Goal: Transaction & Acquisition: Obtain resource

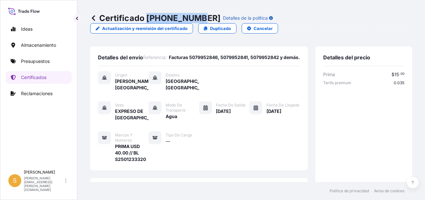
drag, startPoint x: 147, startPoint y: 17, endPoint x: 195, endPoint y: 19, distance: 48.7
click at [195, 19] on div "Certificado [PHONE_NUMBER] Detalles de la política" at bounding box center [181, 18] width 183 height 10
copy font "[PHONE_NUMBER]"
click at [44, 77] on p "Certificados" at bounding box center [33, 77] width 25 height 6
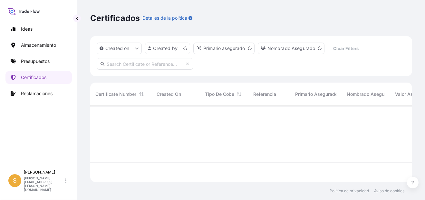
scroll to position [75, 317]
drag, startPoint x: 126, startPoint y: 69, endPoint x: 128, endPoint y: 64, distance: 5.6
click at [126, 69] on input "text" at bounding box center [145, 64] width 97 height 12
paste input "[PHONE_NUMBER]"
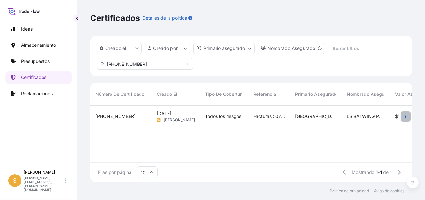
type input "[PHONE_NUMBER]"
click at [406, 117] on icon "button" at bounding box center [406, 116] width 4 height 4
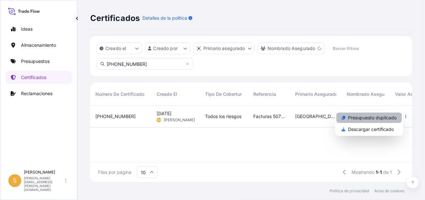
click at [387, 120] on p "Presupuesto duplicado" at bounding box center [372, 117] width 49 height 6
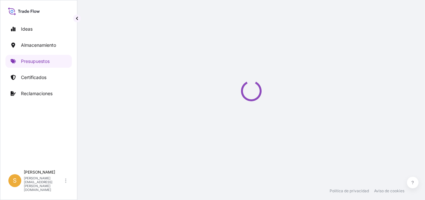
select select "Water"
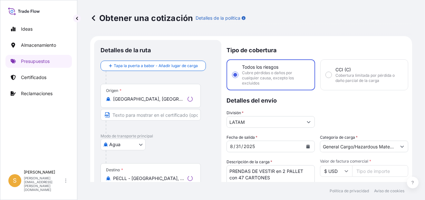
scroll to position [10, 0]
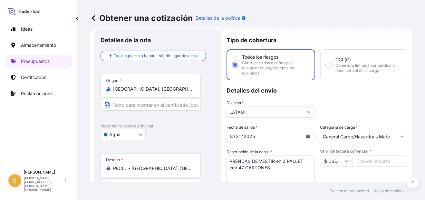
click at [159, 88] on input "[GEOGRAPHIC_DATA], [GEOGRAPHIC_DATA], [GEOGRAPHIC_DATA]" at bounding box center [153, 89] width 80 height 6
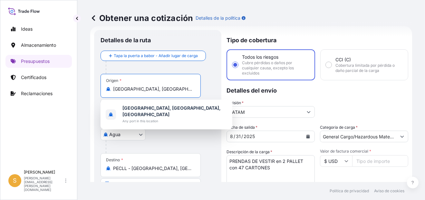
click at [159, 88] on input "[GEOGRAPHIC_DATA], [GEOGRAPHIC_DATA], [GEOGRAPHIC_DATA]" at bounding box center [153, 89] width 80 height 6
drag, startPoint x: 180, startPoint y: 88, endPoint x: 112, endPoint y: 98, distance: 69.0
click at [112, 98] on div "Origen * [GEOGRAPHIC_DATA], [GEOGRAPHIC_DATA], [GEOGRAPHIC_DATA]" at bounding box center [158, 99] width 114 height 50
type input "ypt"
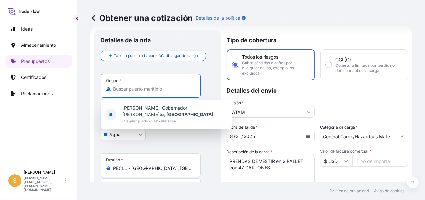
scroll to position [0, 0]
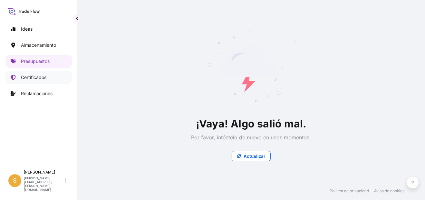
click at [49, 76] on link "Certificados" at bounding box center [38, 77] width 66 height 13
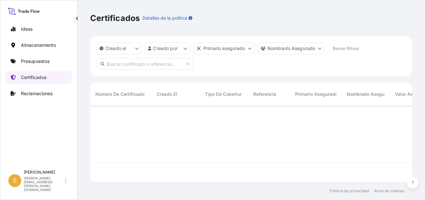
scroll to position [75, 317]
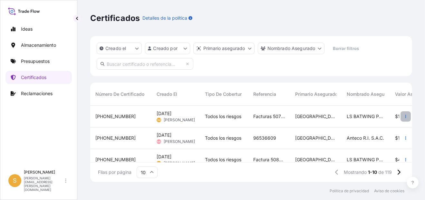
click at [404, 116] on icon "button" at bounding box center [406, 116] width 4 height 4
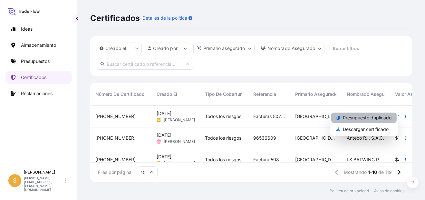
click at [371, 115] on p "Presupuesto duplicado" at bounding box center [367, 117] width 49 height 6
select select "Water"
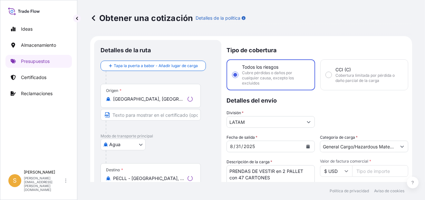
scroll to position [10, 0]
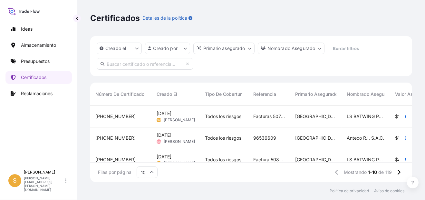
click at [120, 63] on input "text" at bounding box center [145, 64] width 97 height 12
paste input "[PHONE_NUMBER]"
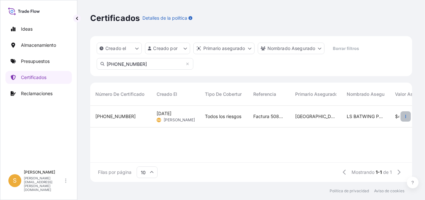
type input "[PHONE_NUMBER]"
click at [408, 115] on button "button" at bounding box center [406, 116] width 10 height 10
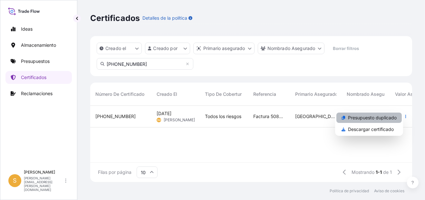
click at [373, 119] on p "Presupuesto duplicado" at bounding box center [372, 117] width 49 height 6
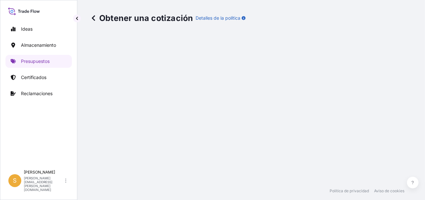
select select "Air"
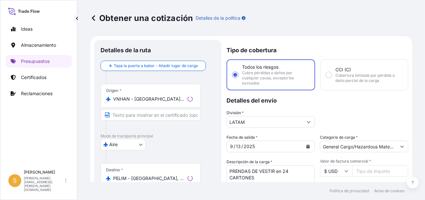
scroll to position [10, 0]
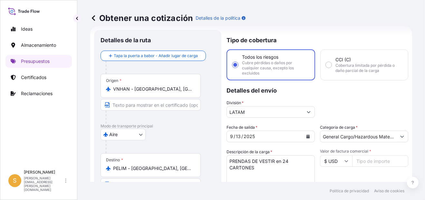
click at [161, 89] on input "VNHAN - [GEOGRAPHIC_DATA], [GEOGRAPHIC_DATA]" at bounding box center [153, 89] width 80 height 6
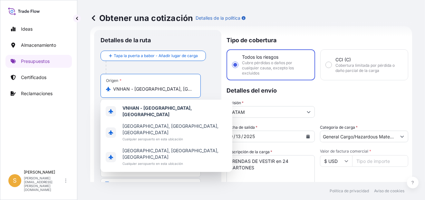
drag, startPoint x: 170, startPoint y: 89, endPoint x: 79, endPoint y: 89, distance: 90.9
click at [79, 89] on div "Obtener una cotización Detalles de la política Detalles de la ruta Tapa la puer…" at bounding box center [251, 91] width 348 height 182
paste input "[GEOGRAPHIC_DATA]"
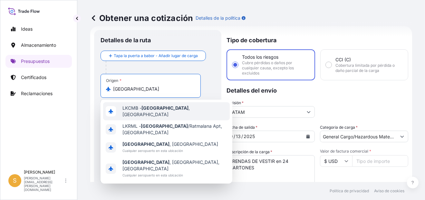
click at [180, 110] on span "LKCMB - [GEOGRAPHIC_DATA] , [GEOGRAPHIC_DATA]" at bounding box center [174, 111] width 105 height 13
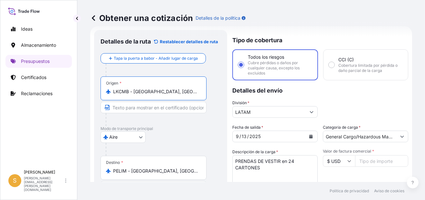
type input "LKCMB - [GEOGRAPHIC_DATA], [GEOGRAPHIC_DATA]"
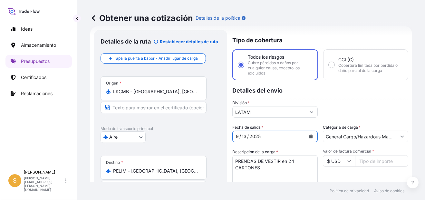
click at [309, 136] on icon "Calendario" at bounding box center [311, 136] width 4 height 4
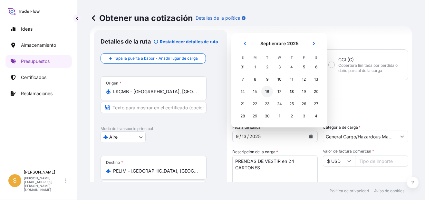
click at [270, 92] on div "16" at bounding box center [267, 92] width 12 height 12
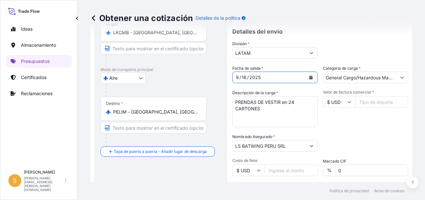
scroll to position [75, 0]
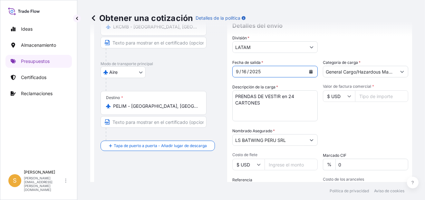
click at [293, 98] on textarea "PRENDAS DE VESTIR en 24 CARTONES" at bounding box center [274, 105] width 85 height 31
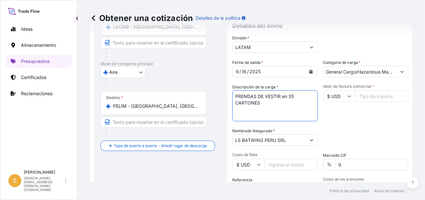
type textarea "PRENDAS DE VESTIR en 35 CARTONES"
click at [364, 95] on input "Valor de factura comercial *" at bounding box center [381, 96] width 53 height 12
paste input "6390.35"
type input "6390.35"
click at [343, 38] on div "División * LATAM" at bounding box center [320, 44] width 176 height 18
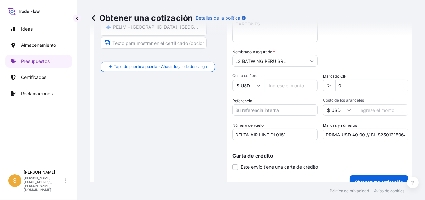
scroll to position [163, 0]
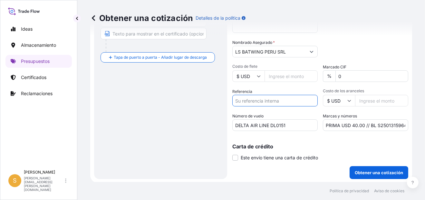
click at [253, 101] on input "Referencia" at bounding box center [274, 101] width 85 height 12
paste input "Facturas 5083310428, 5083310357."
type input "Facturas 5083310428, 5083310357."
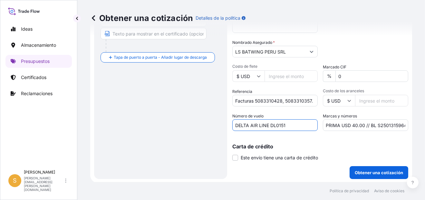
drag, startPoint x: 287, startPoint y: 124, endPoint x: 205, endPoint y: 124, distance: 82.5
click at [205, 124] on form "Detalles de la ruta Restablecer detalles [PERSON_NAME] Tapa la puerta a babor -…" at bounding box center [251, 28] width 322 height 310
paste input "AIR FRANCE KL0743"
type input "AIR FRANCE KL0743"
click at [379, 127] on input "PRIMA USD 40.00 // BL S2501315964" at bounding box center [365, 125] width 85 height 12
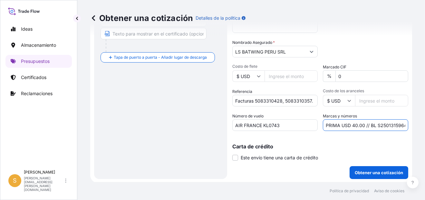
click at [379, 127] on input "PRIMA USD 40.00 // BL S2501315964" at bounding box center [365, 125] width 85 height 12
paste input "22888"
type input "PRIMA USD 40.00 // BL S2501322888"
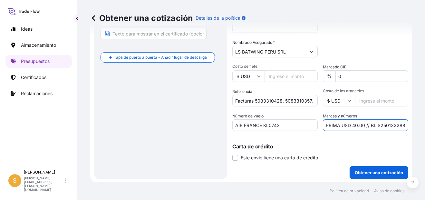
click at [374, 139] on div "Carta de crédito Este envío tiene una carta de crédito Letter of credit * Lette…" at bounding box center [320, 148] width 176 height 25
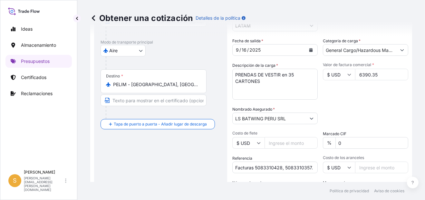
scroll to position [163, 0]
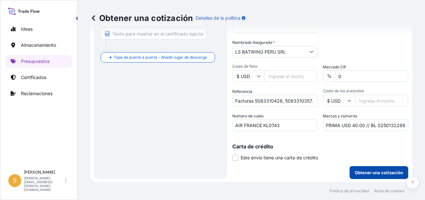
click at [371, 171] on p "Obtener una cotización" at bounding box center [379, 172] width 48 height 6
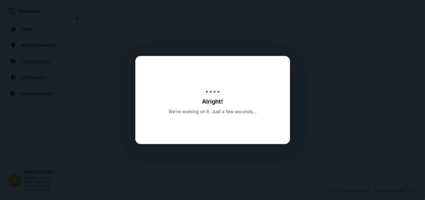
select select "Air"
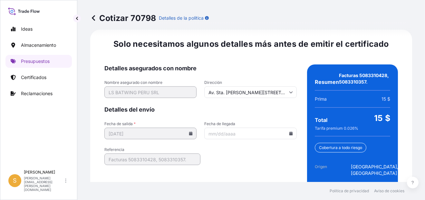
scroll to position [1035, 0]
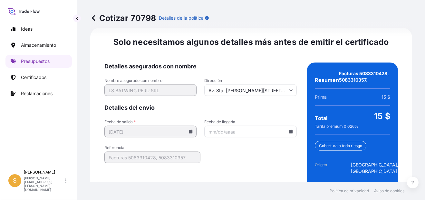
click at [289, 130] on icon at bounding box center [291, 132] width 4 height 4
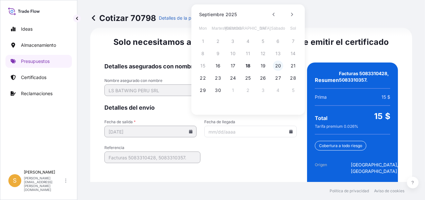
click at [280, 67] on button "20" at bounding box center [278, 66] width 10 height 10
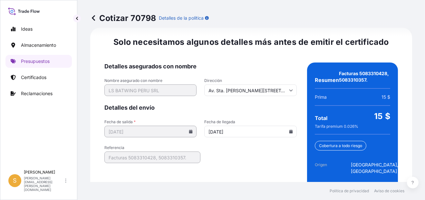
type input "[DATE]"
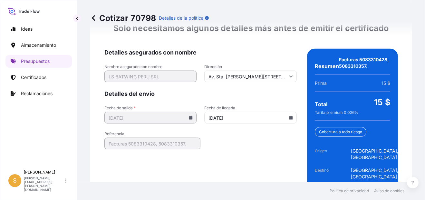
scroll to position [1068, 0]
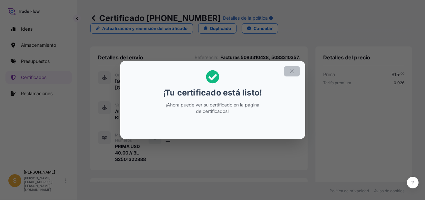
click at [292, 72] on icon "button" at bounding box center [292, 71] width 4 height 4
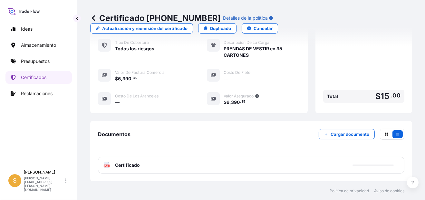
scroll to position [225, 0]
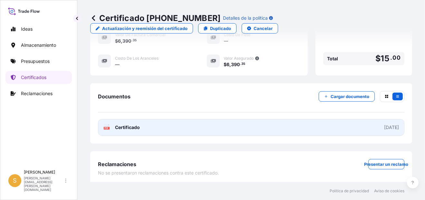
click at [173, 123] on link "PDF Certificado [DATE]" at bounding box center [251, 127] width 306 height 17
